Goal: Task Accomplishment & Management: Use online tool/utility

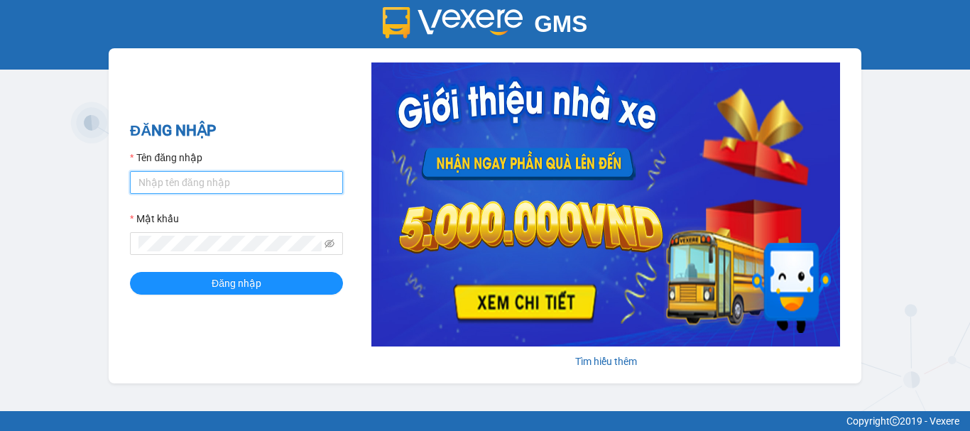
click at [246, 187] on input "Tên đăng nhập" at bounding box center [236, 182] width 213 height 23
type input "thanhthanh.khanhphong"
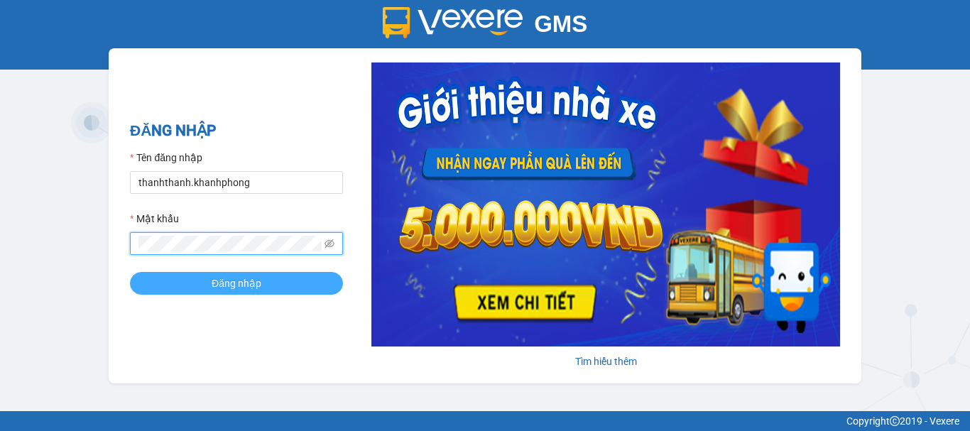
click at [225, 290] on span "Đăng nhập" at bounding box center [237, 284] width 50 height 16
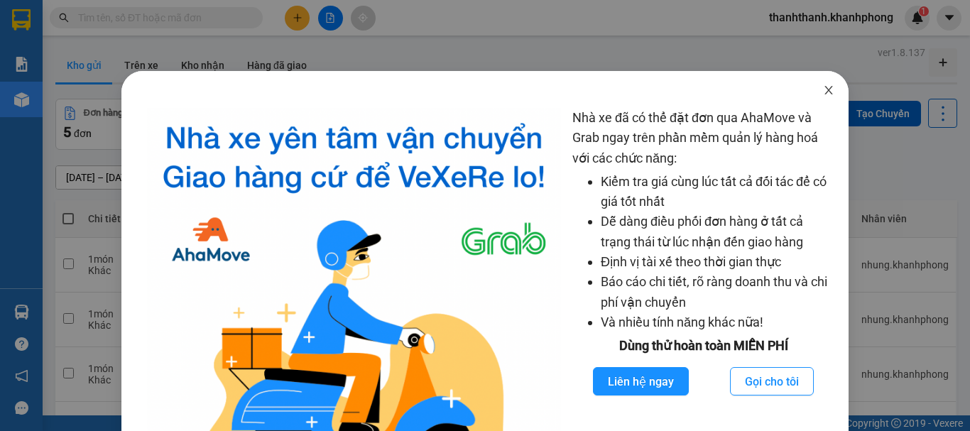
click at [817, 97] on span "Close" at bounding box center [829, 91] width 40 height 40
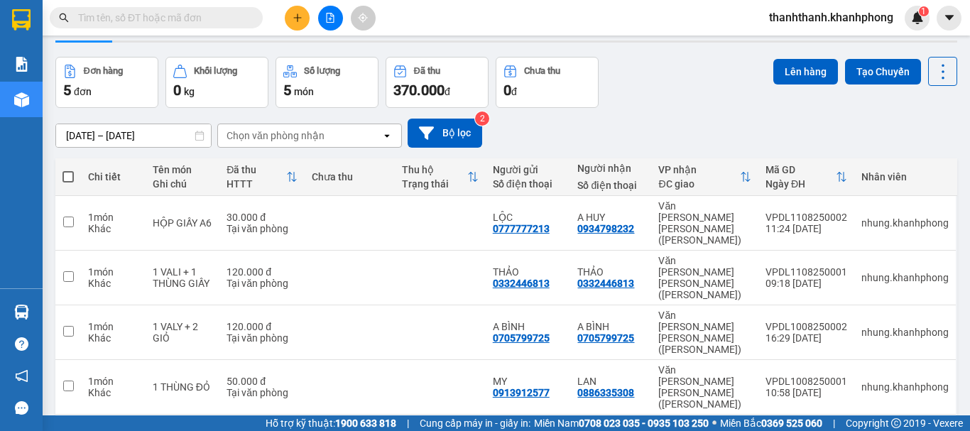
scroll to position [65, 0]
